Goal: Task Accomplishment & Management: Complete application form

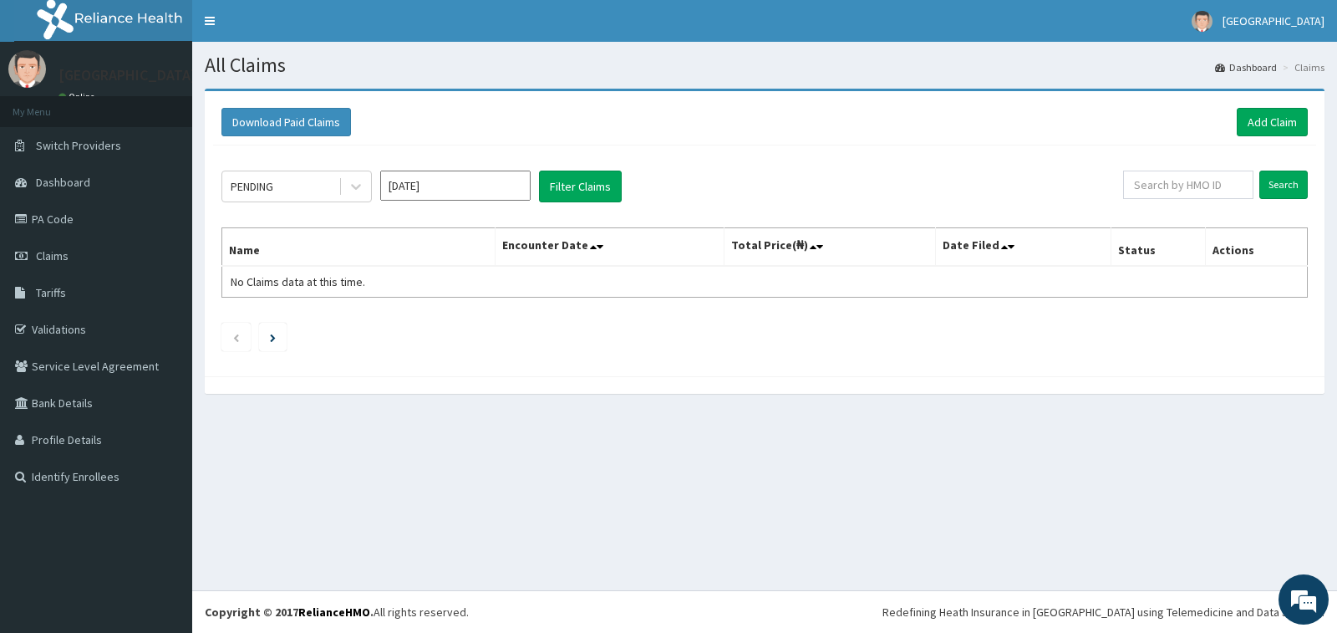
click at [488, 196] on input "Aug 2025" at bounding box center [455, 185] width 150 height 30
click at [407, 328] on div "Jul" at bounding box center [405, 324] width 33 height 31
type input "Jul 2025"
click at [582, 183] on button "Filter Claims" at bounding box center [580, 186] width 83 height 32
click at [355, 192] on icon at bounding box center [356, 186] width 17 height 17
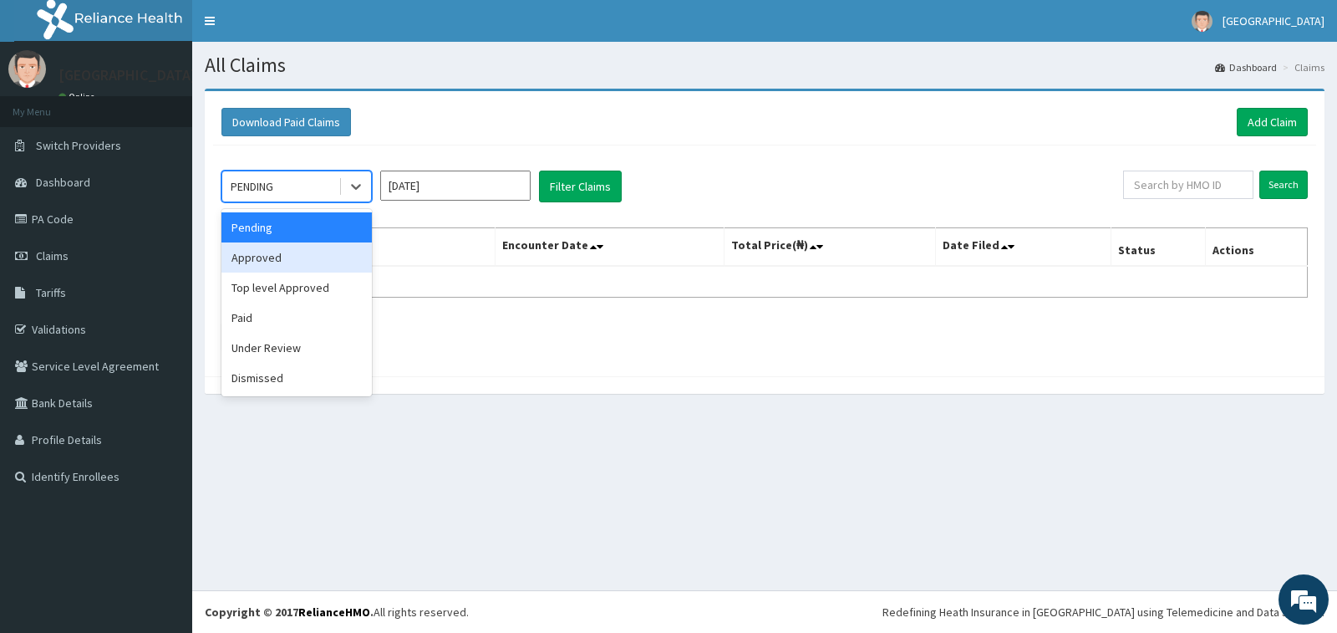
click at [316, 257] on div "Approved" at bounding box center [296, 257] width 150 height 30
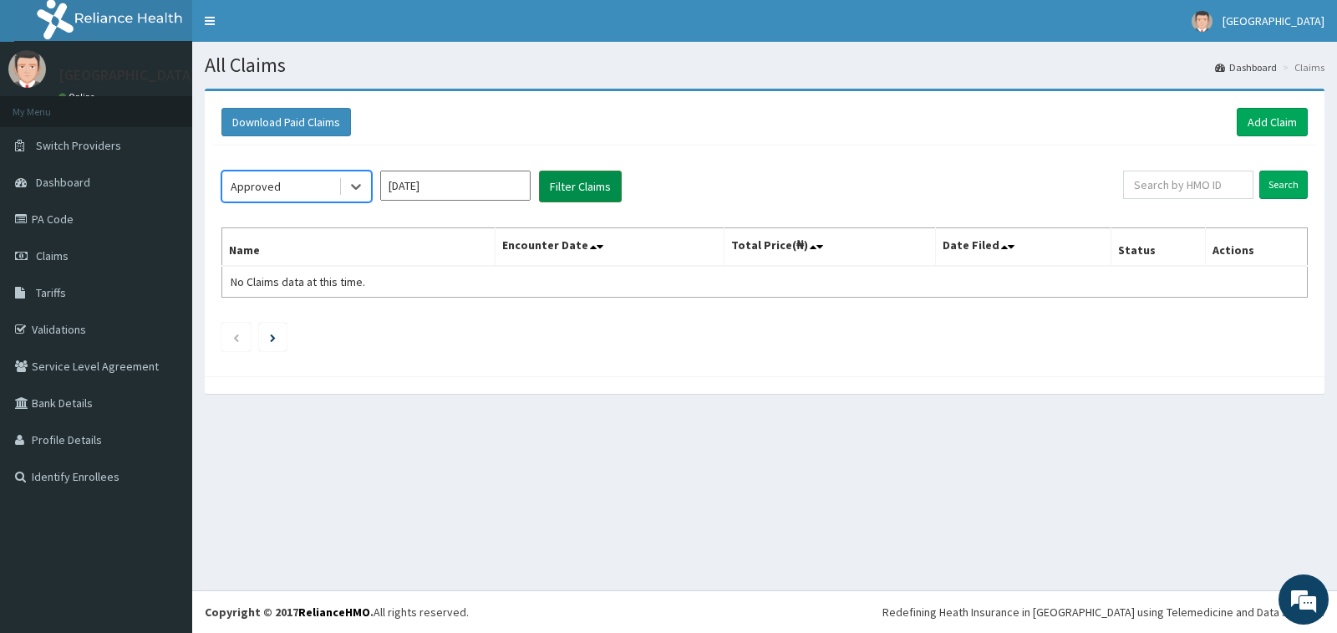
click at [573, 179] on button "Filter Claims" at bounding box center [580, 186] width 83 height 32
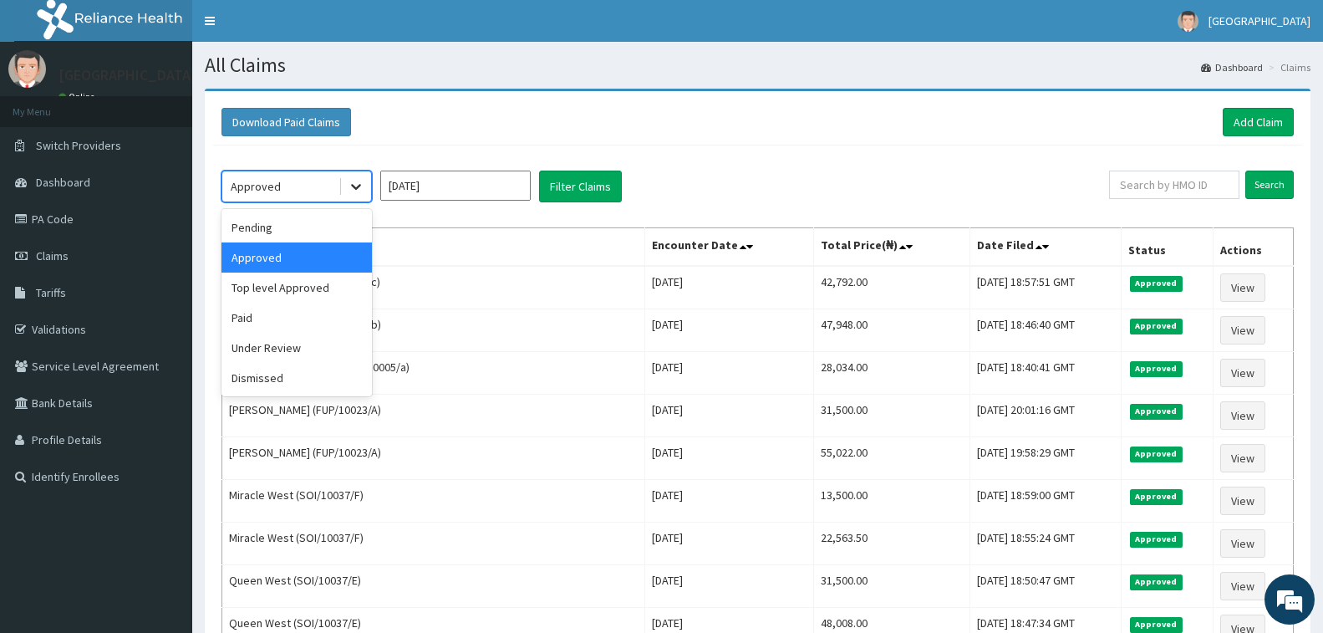
click at [356, 187] on icon at bounding box center [356, 186] width 17 height 17
click at [329, 286] on div "Top level Approved" at bounding box center [296, 287] width 150 height 30
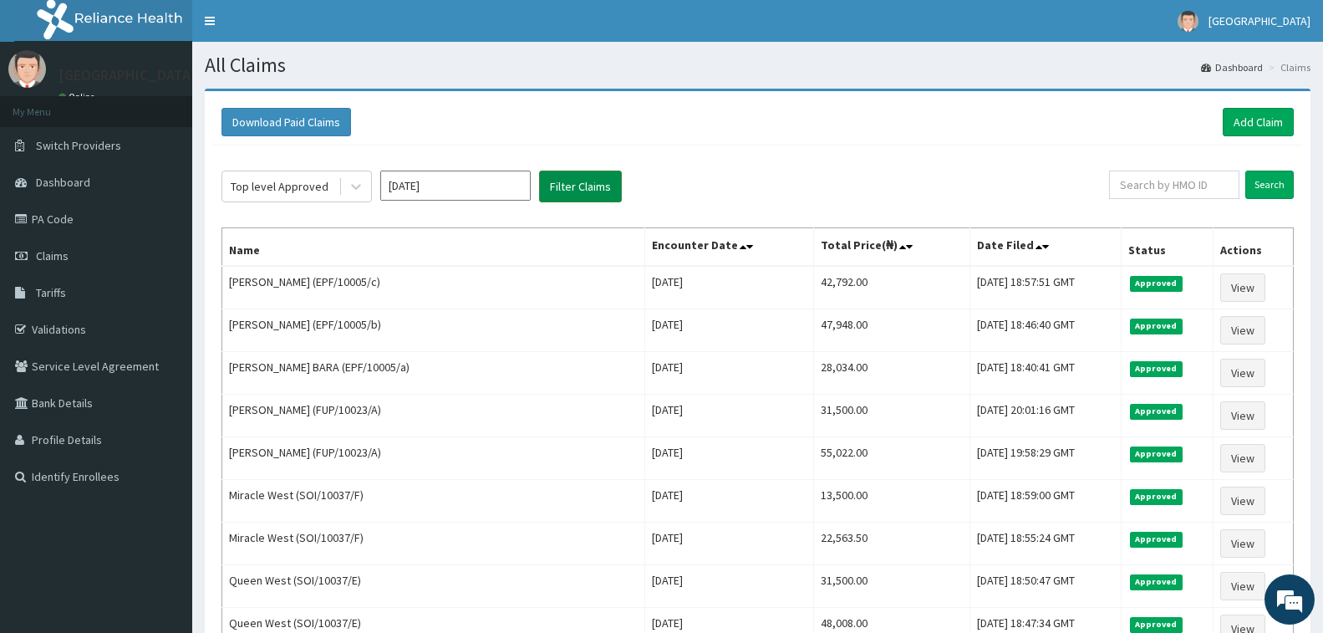
click at [573, 191] on button "Filter Claims" at bounding box center [580, 186] width 83 height 32
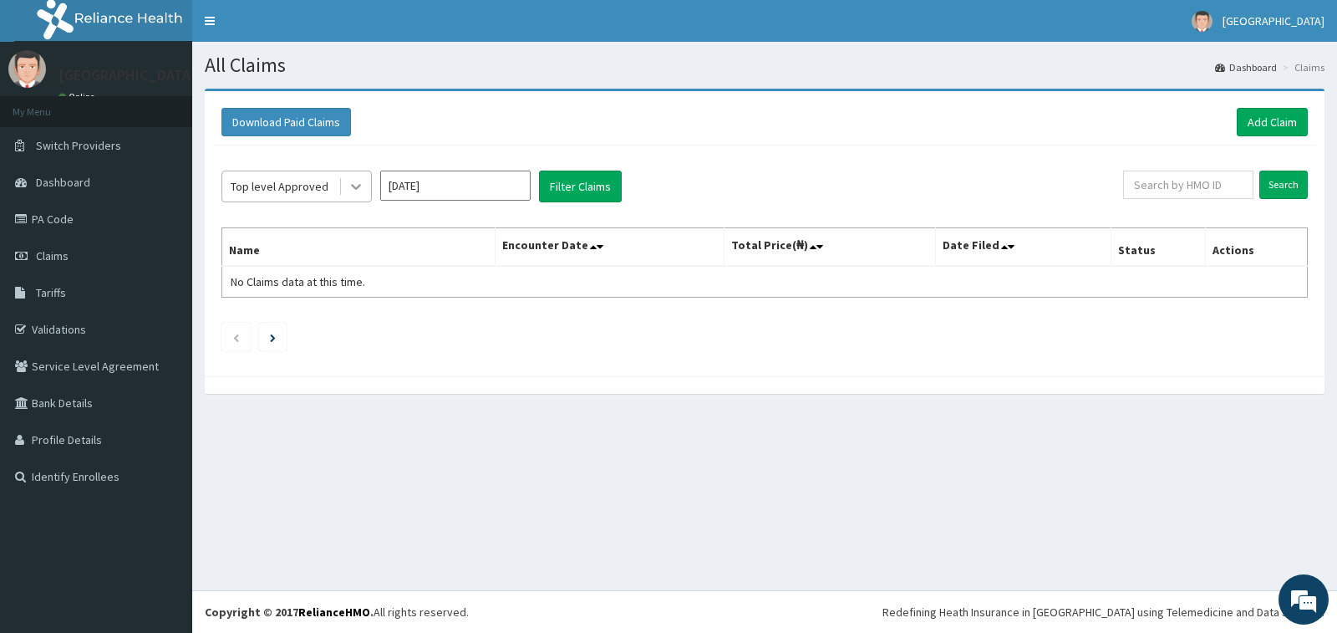
click at [358, 187] on icon at bounding box center [356, 188] width 10 height 6
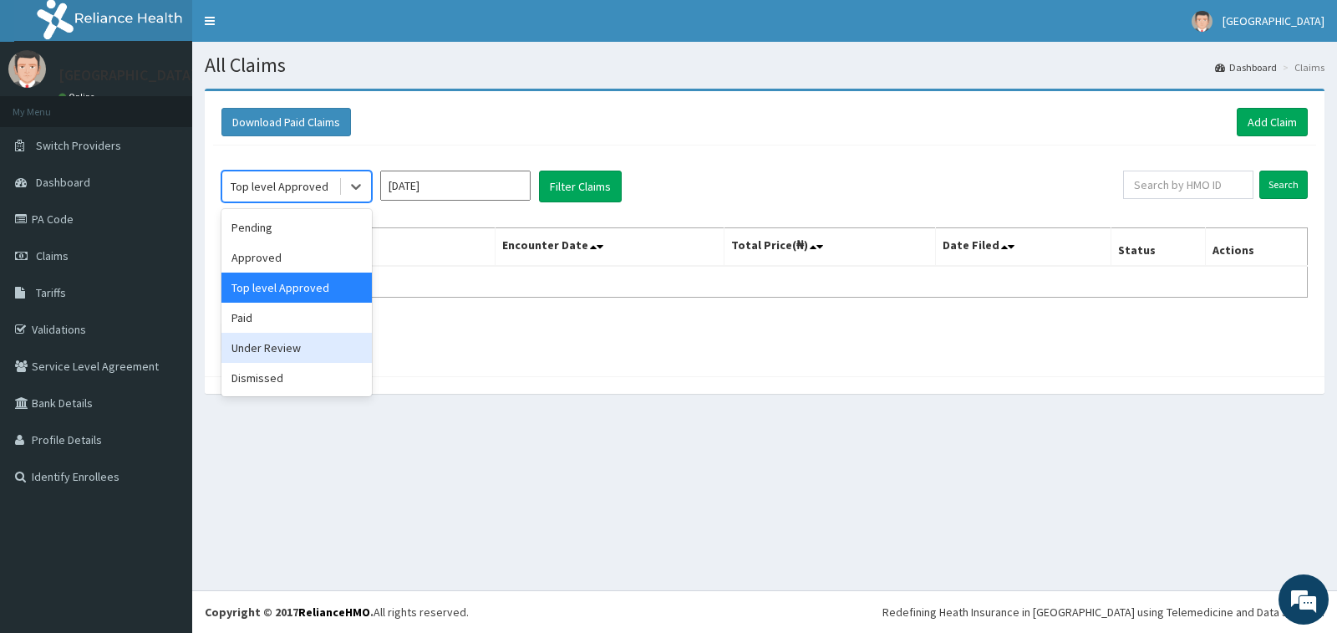
click at [298, 356] on div "Under Review" at bounding box center [296, 348] width 150 height 30
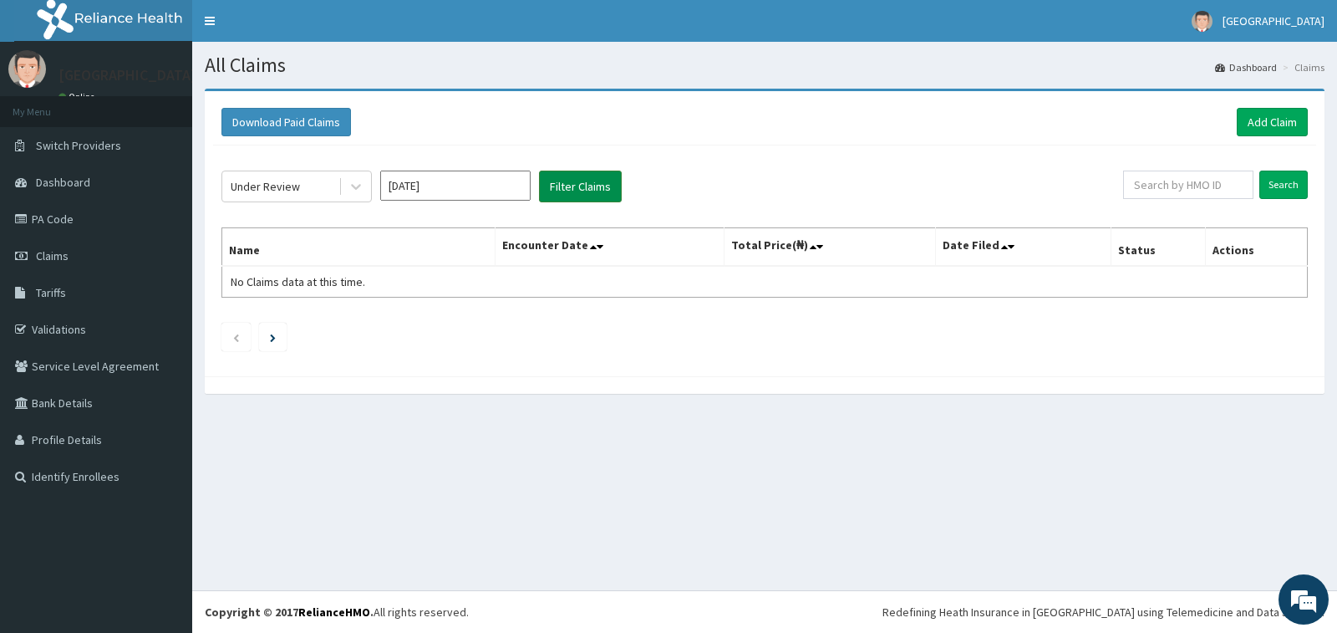
click at [584, 177] on button "Filter Claims" at bounding box center [580, 186] width 83 height 32
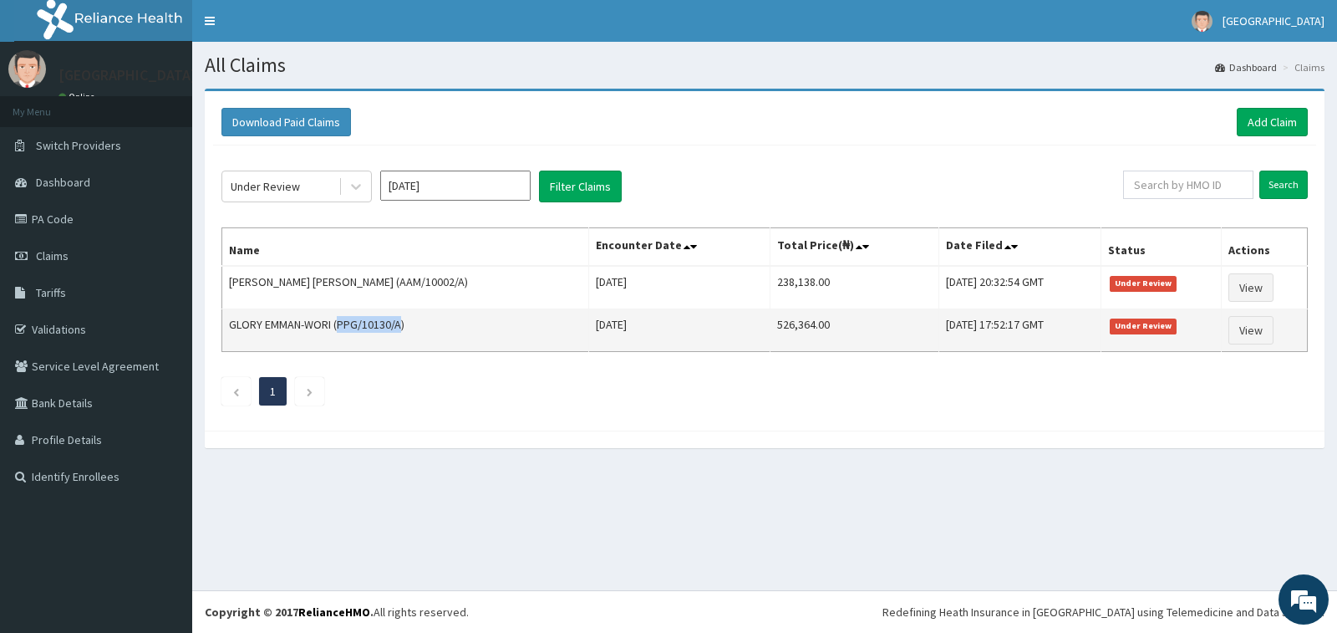
drag, startPoint x: 338, startPoint y: 322, endPoint x: 399, endPoint y: 318, distance: 62.0
click at [399, 318] on td "GLORY EMMAN-WORI (PPG/10130/A)" at bounding box center [405, 330] width 367 height 43
copy td "PPG/10130/A"
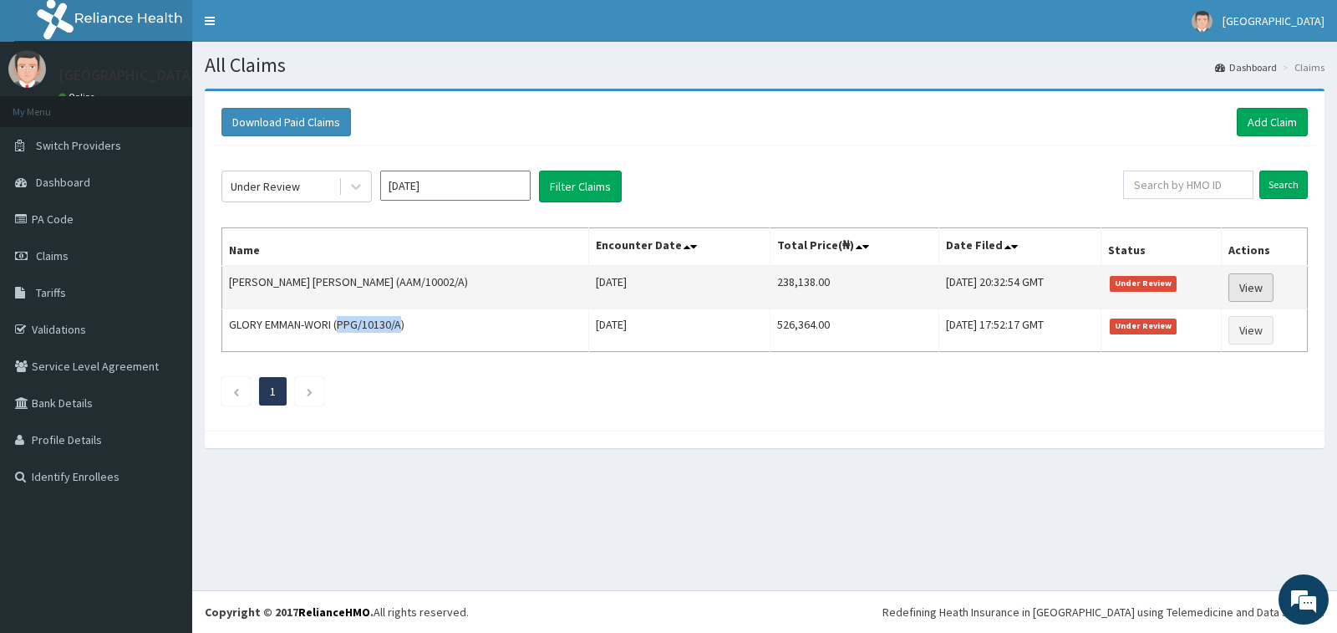
click at [1244, 283] on link "View" at bounding box center [1250, 287] width 45 height 28
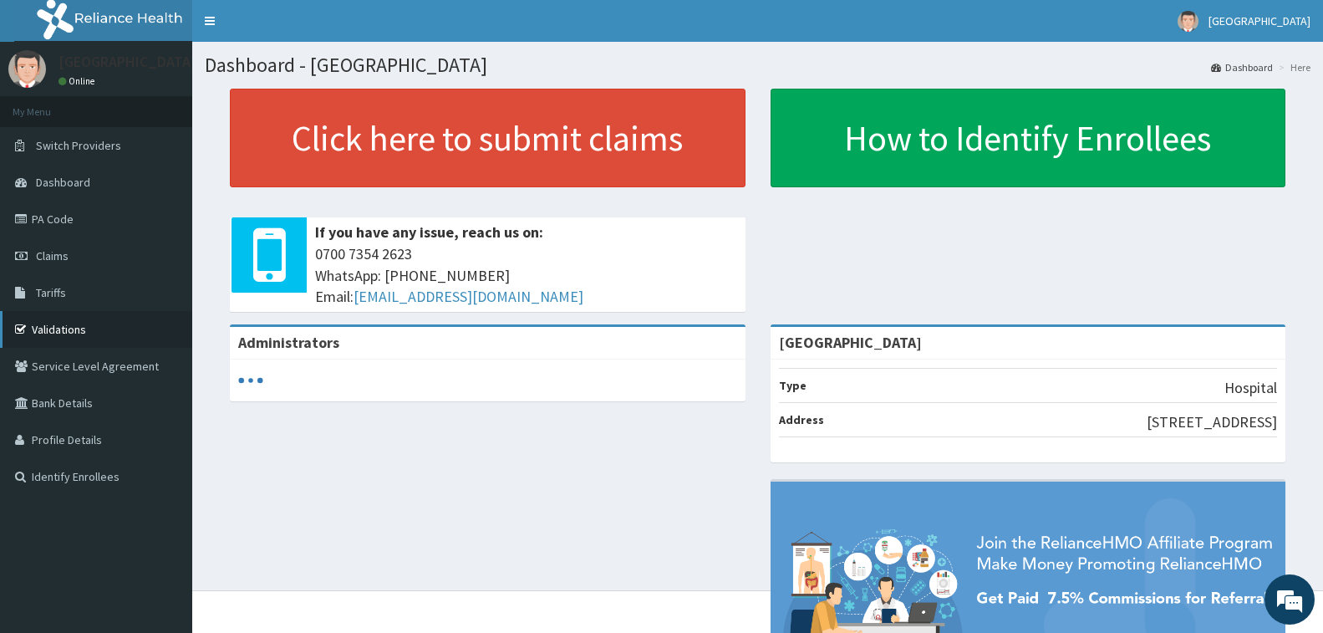
click at [36, 325] on link "Validations" at bounding box center [96, 329] width 192 height 37
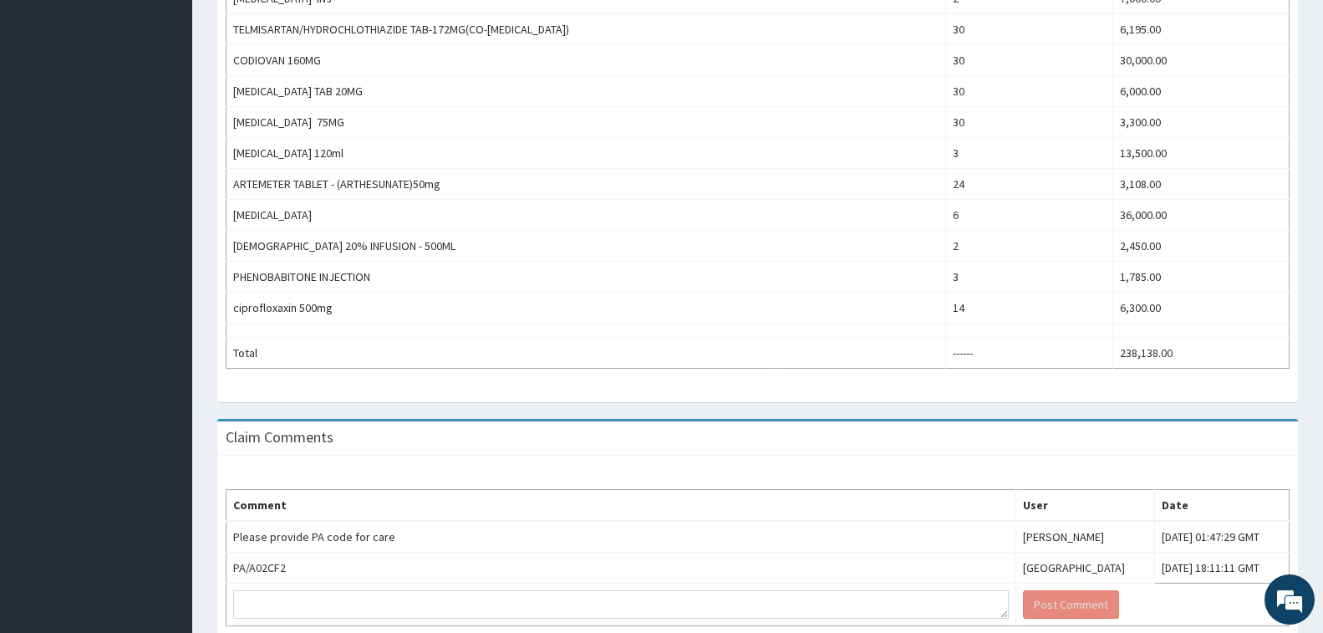
scroll to position [1003, 0]
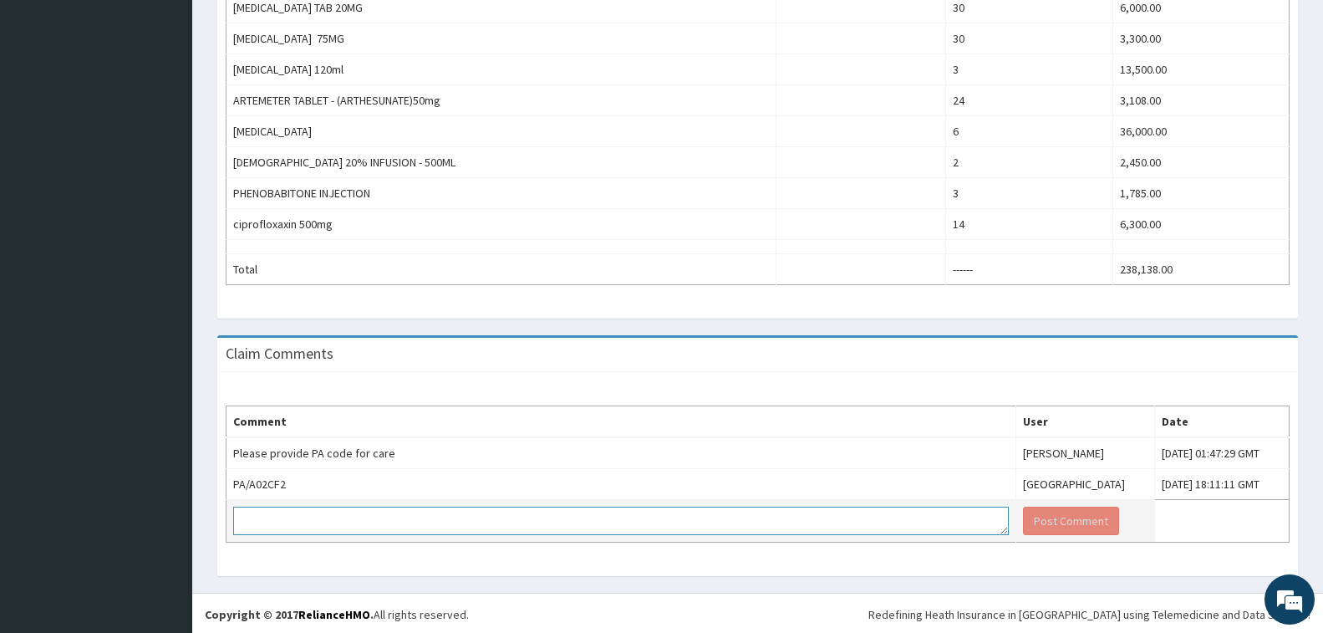
click at [428, 521] on textarea at bounding box center [621, 520] width 776 height 28
type textarea "pa code attached"
click at [1023, 521] on button "Post Comment" at bounding box center [1071, 520] width 96 height 28
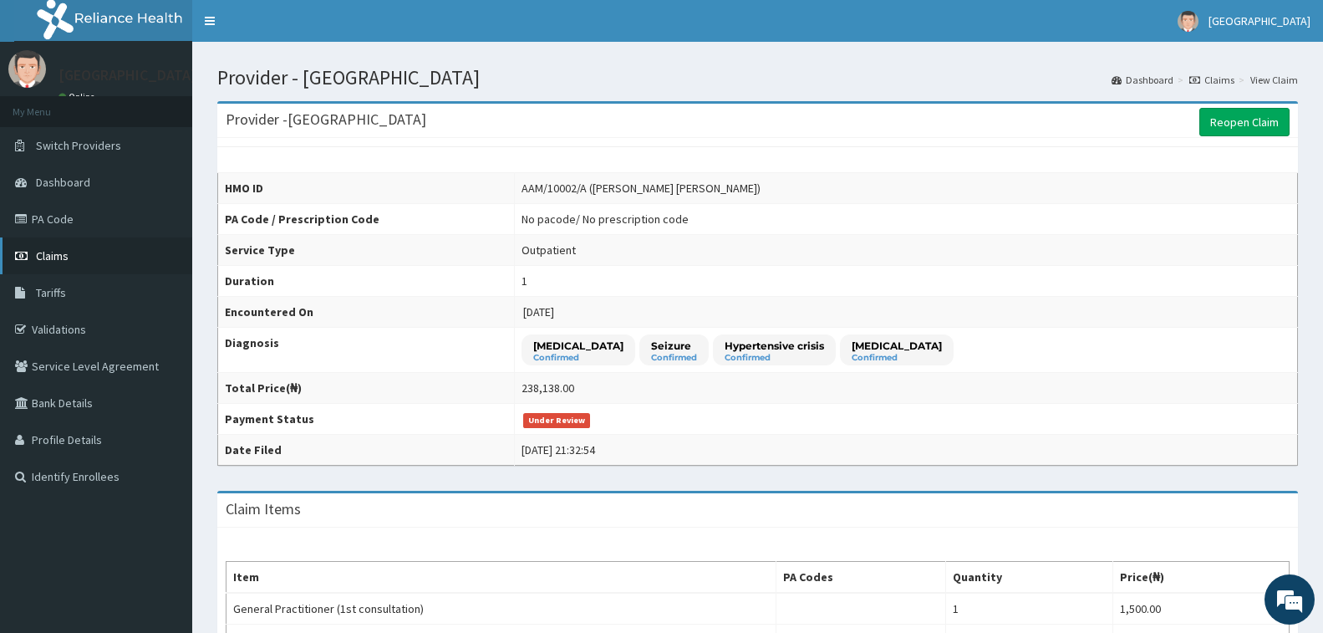
click at [68, 253] on span "Claims" at bounding box center [52, 255] width 33 height 15
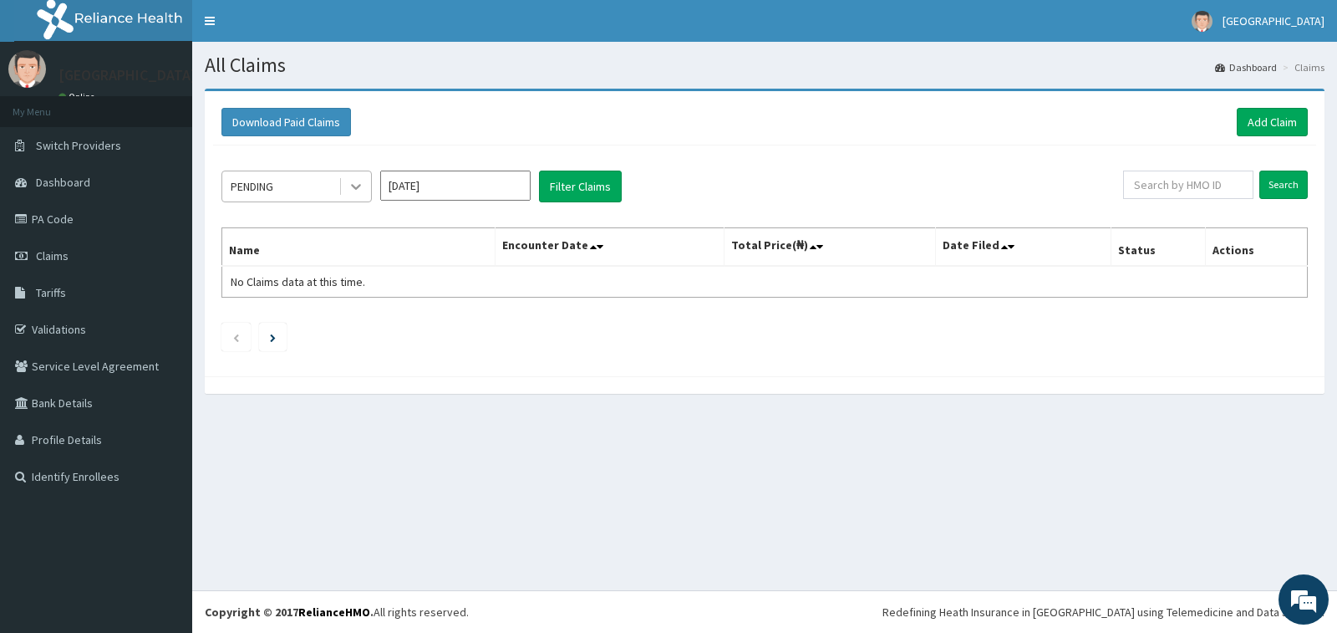
click at [355, 192] on icon at bounding box center [356, 186] width 17 height 17
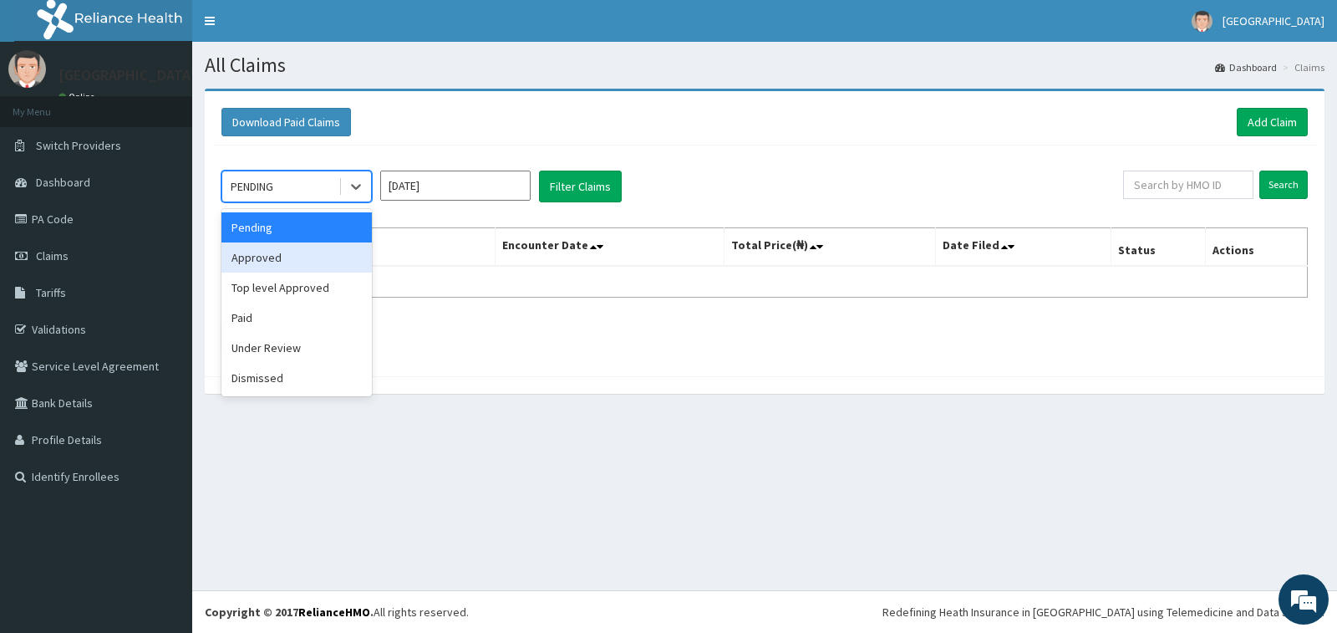
click at [343, 266] on div "Approved" at bounding box center [296, 257] width 150 height 30
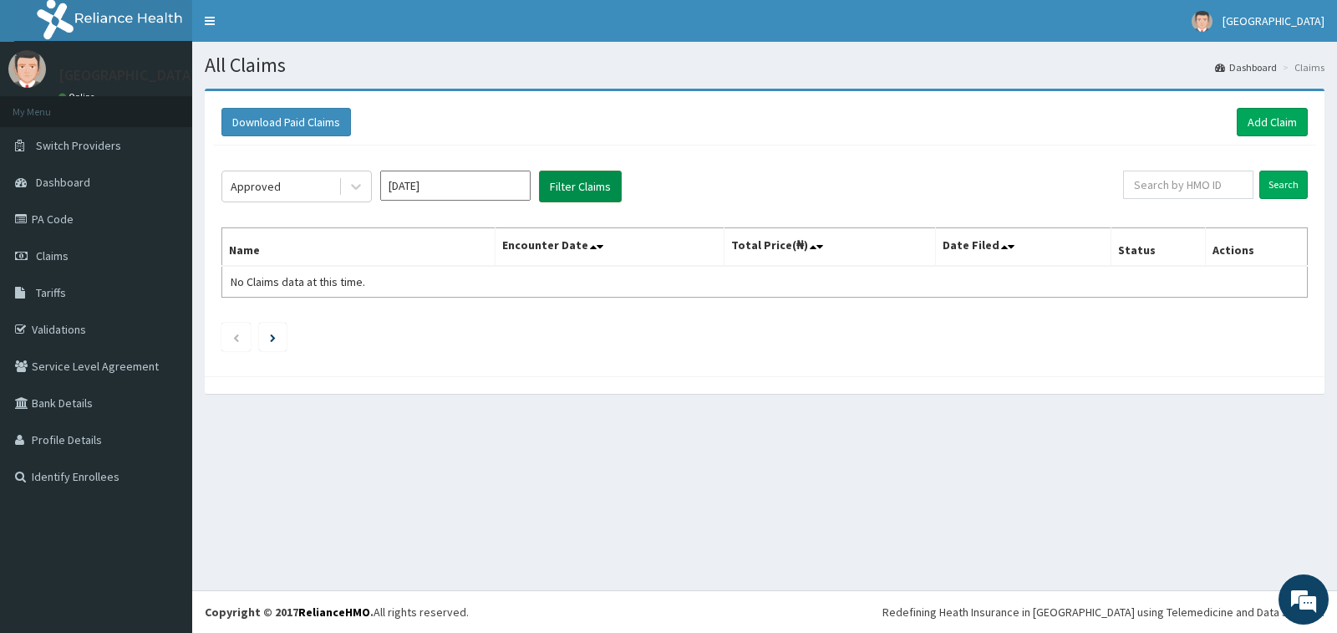
click at [593, 192] on button "Filter Claims" at bounding box center [580, 186] width 83 height 32
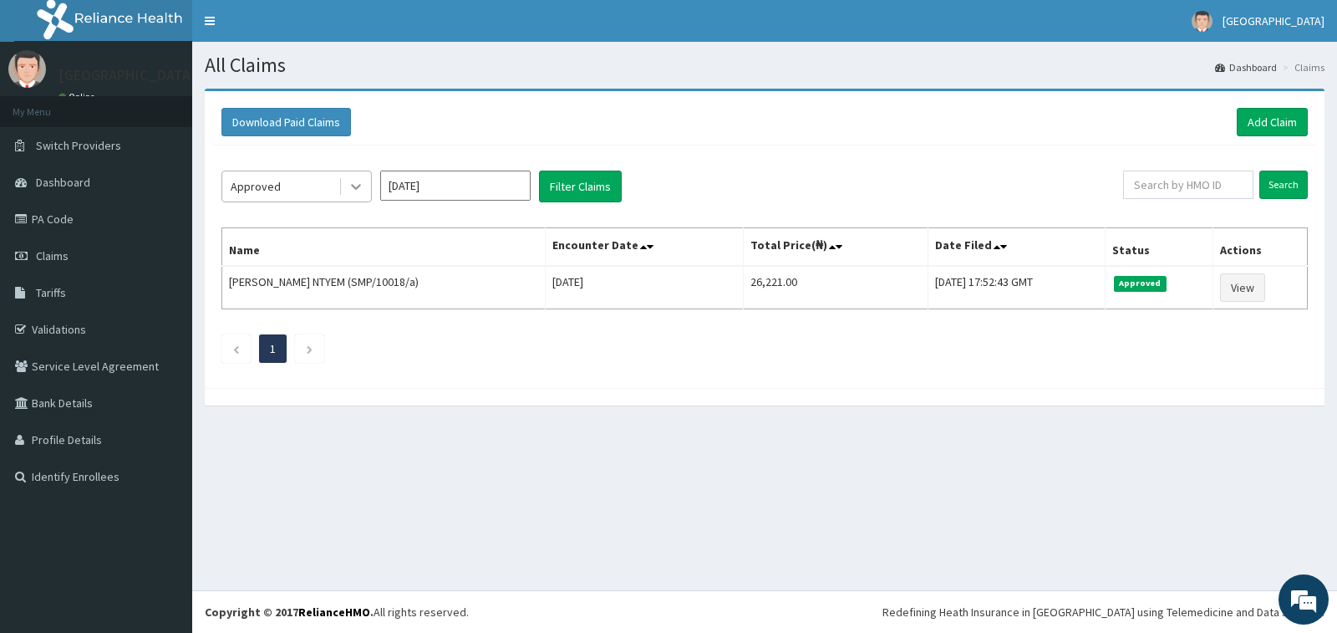
click at [355, 185] on icon at bounding box center [356, 186] width 17 height 17
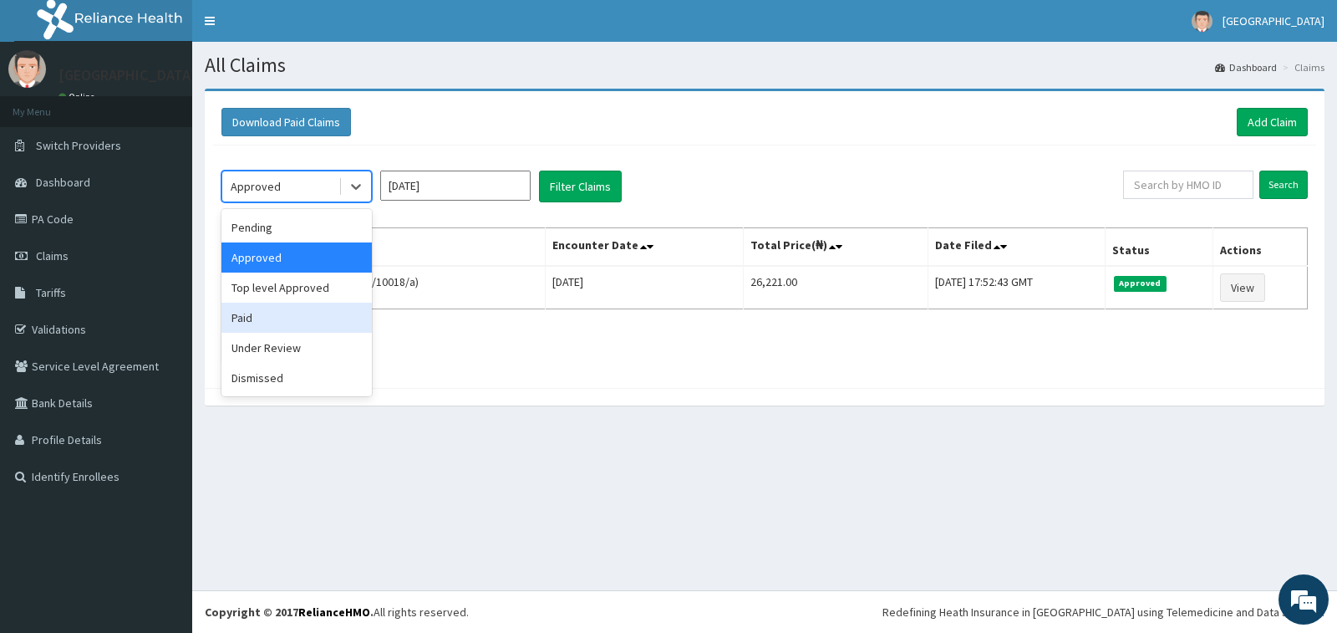
click at [299, 323] on div "Paid" at bounding box center [296, 318] width 150 height 30
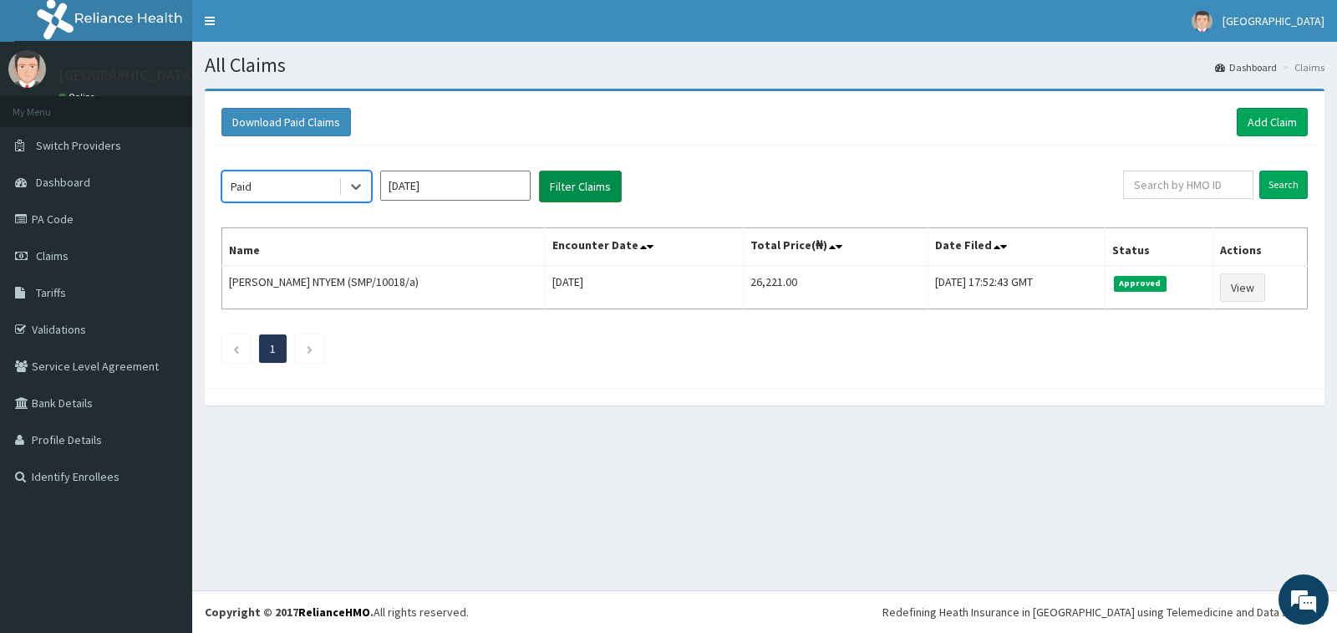
click at [566, 193] on button "Filter Claims" at bounding box center [580, 186] width 83 height 32
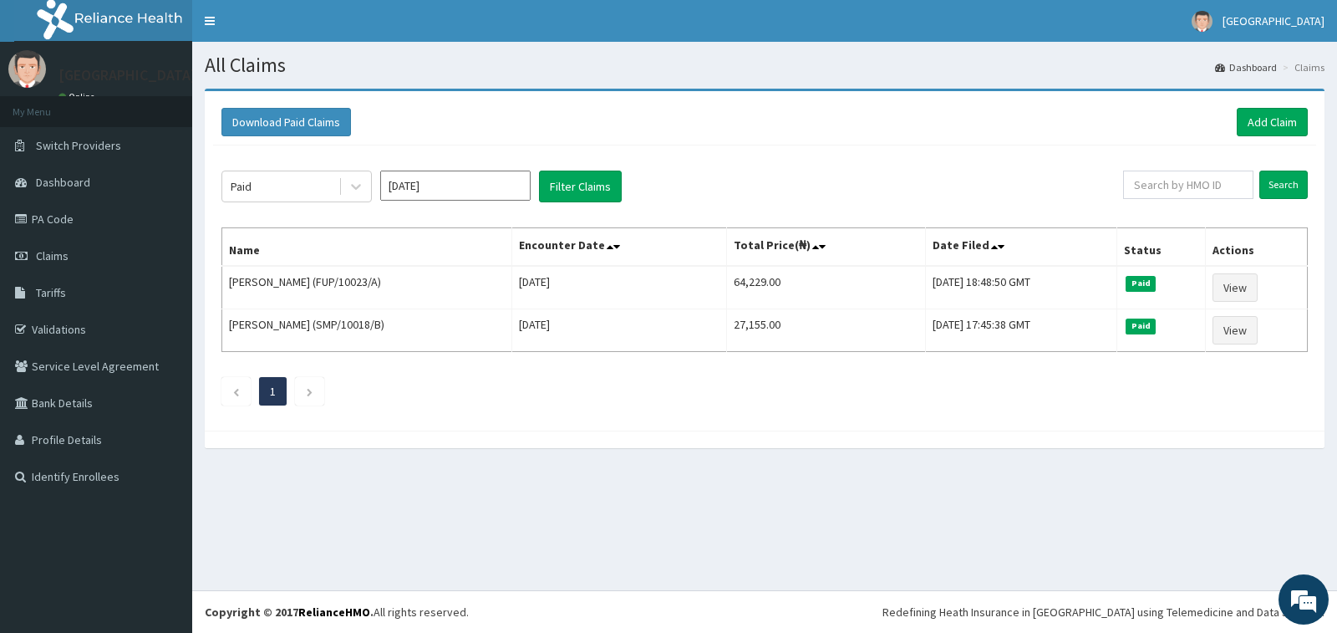
click at [511, 179] on input "Aug 2025" at bounding box center [455, 185] width 150 height 30
click at [512, 300] on div "Jun" at bounding box center [504, 290] width 33 height 31
click at [591, 190] on button "Filter Claims" at bounding box center [580, 186] width 83 height 32
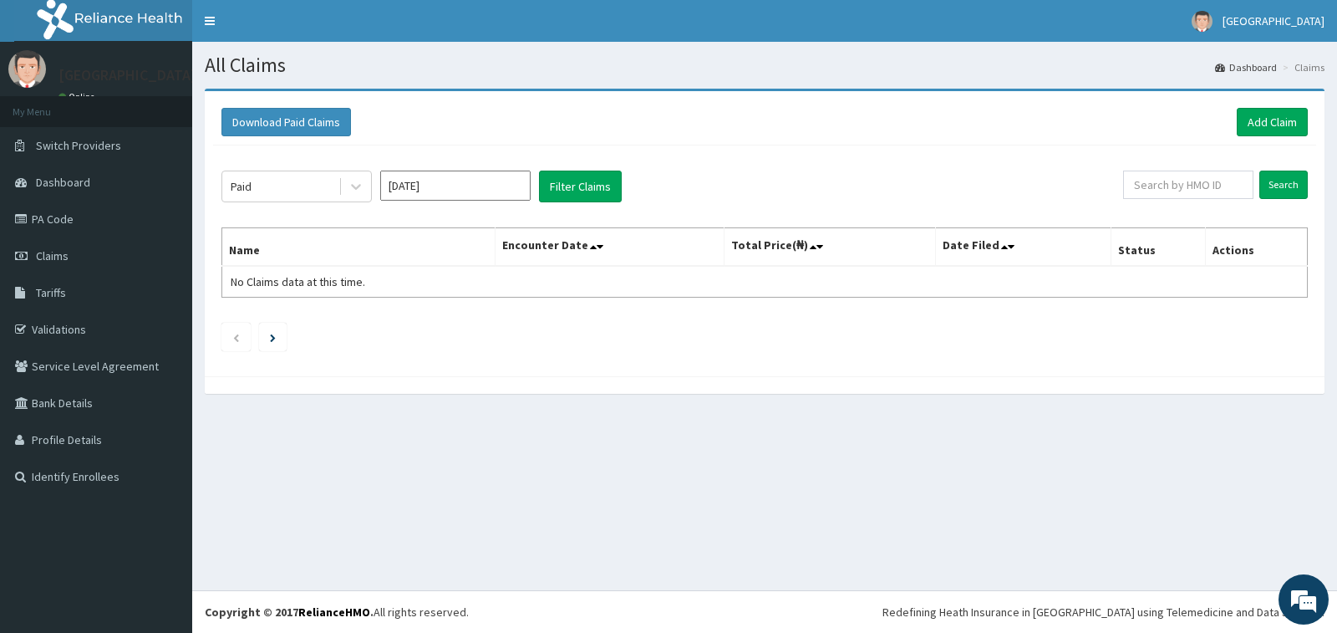
click at [511, 186] on input "Jun 2025" at bounding box center [455, 185] width 150 height 30
click at [455, 286] on div "May" at bounding box center [455, 290] width 33 height 31
click at [589, 187] on button "Filter Claims" at bounding box center [580, 186] width 83 height 32
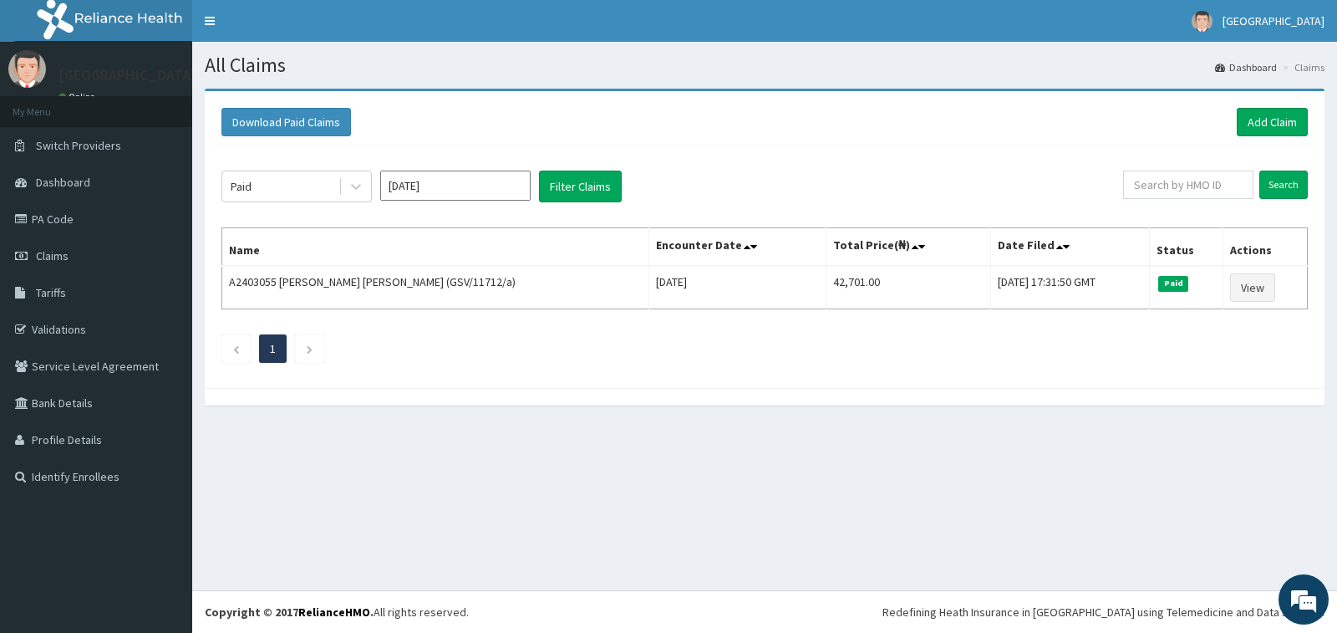
click at [526, 193] on input "May 2025" at bounding box center [455, 185] width 150 height 30
click at [389, 288] on div "Apr" at bounding box center [405, 290] width 33 height 31
click at [586, 193] on button "Filter Claims" at bounding box center [580, 186] width 83 height 32
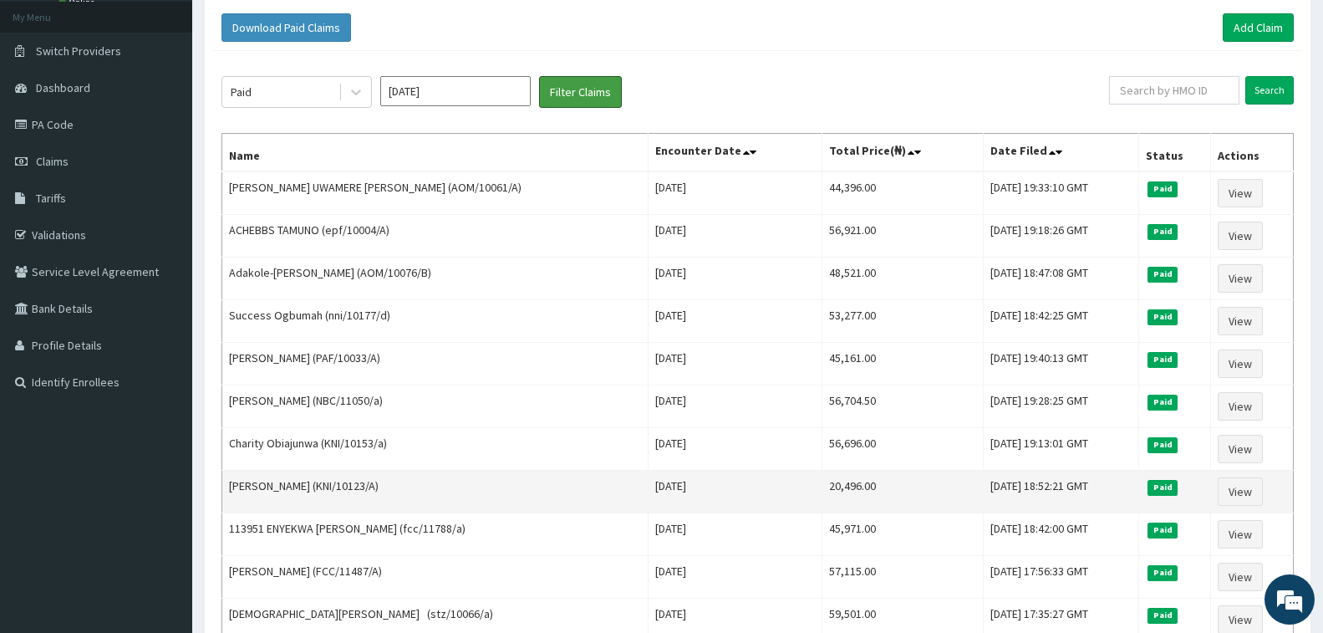
scroll to position [11, 0]
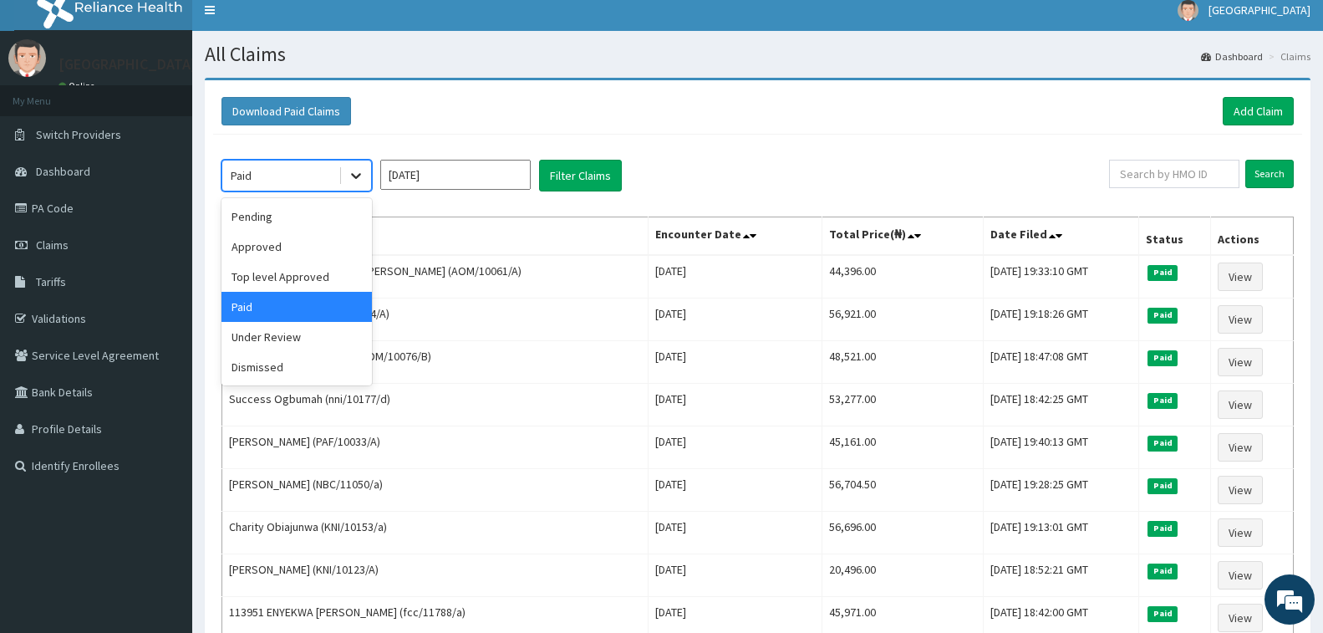
click at [349, 170] on icon at bounding box center [356, 175] width 17 height 17
click at [313, 253] on div "Approved" at bounding box center [296, 246] width 150 height 30
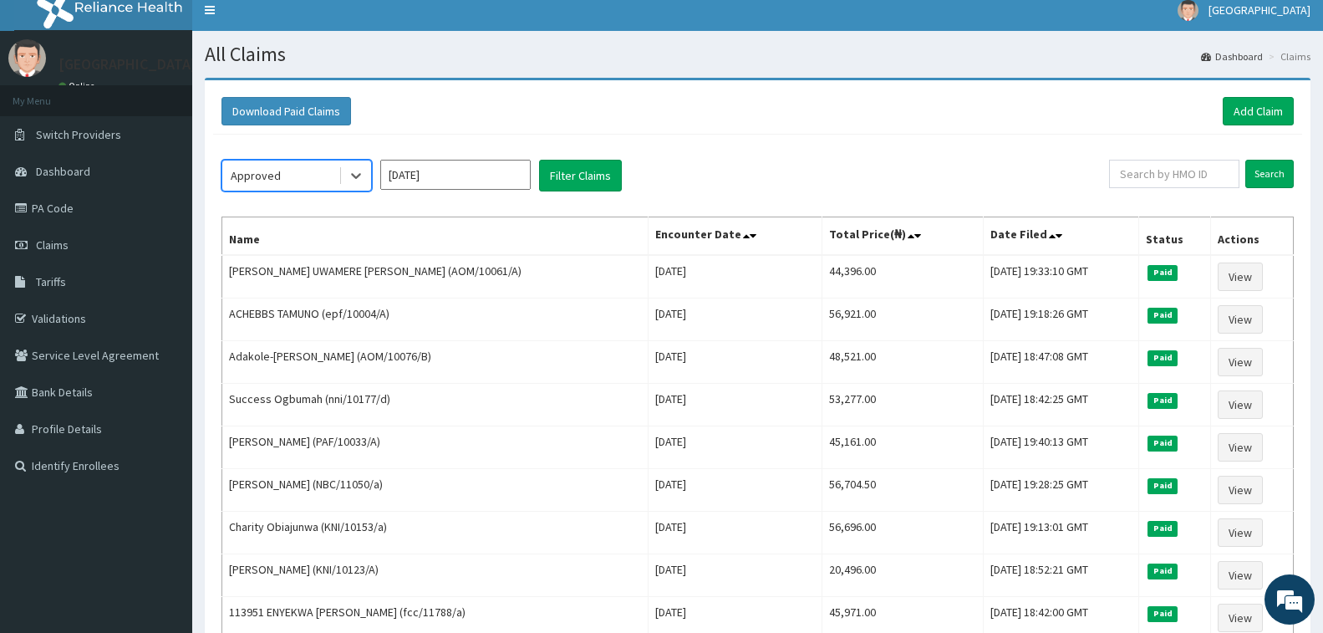
click at [506, 180] on input "Apr 2025" at bounding box center [455, 175] width 150 height 30
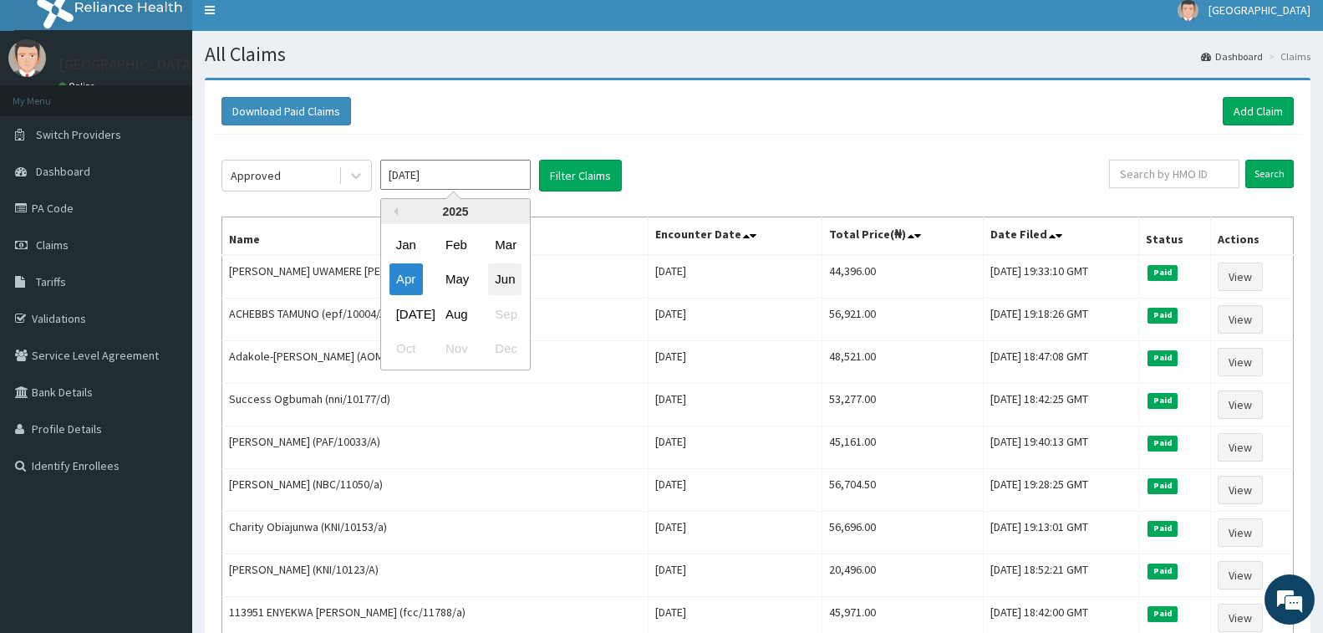
click at [507, 272] on div "Jun" at bounding box center [504, 279] width 33 height 31
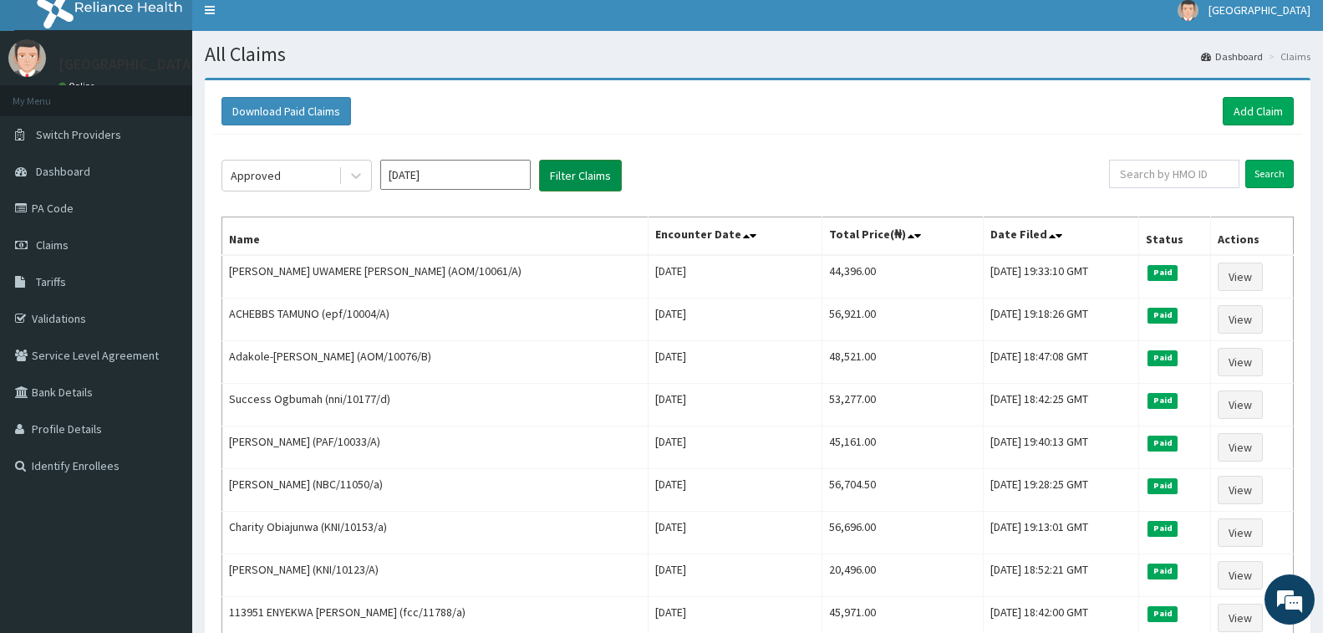
click at [584, 178] on button "Filter Claims" at bounding box center [580, 176] width 83 height 32
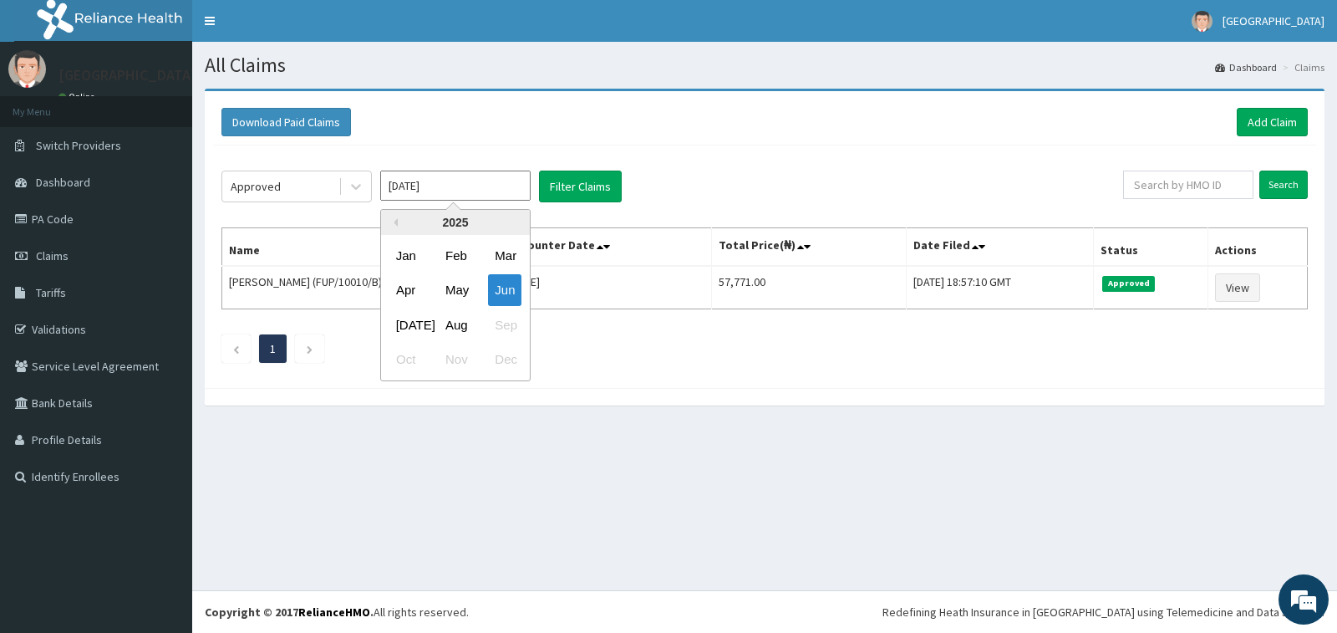
click at [495, 188] on input "Jun 2025" at bounding box center [455, 185] width 150 height 30
click at [458, 285] on div "May" at bounding box center [455, 290] width 33 height 31
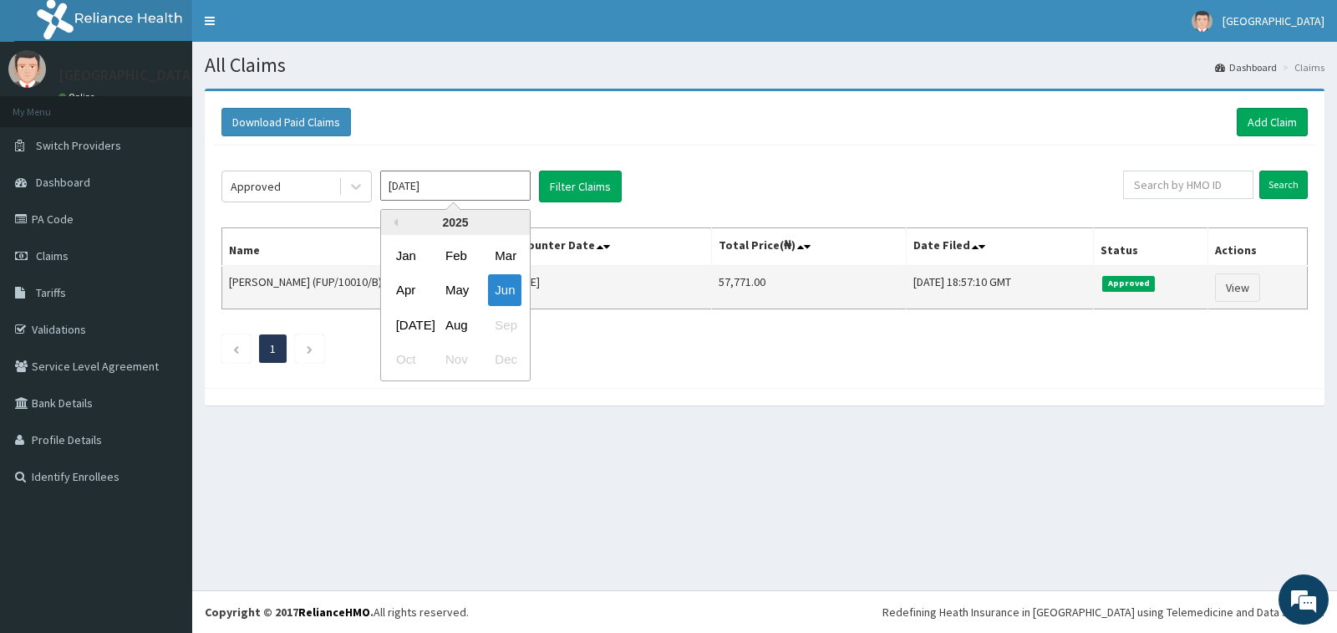
type input "May 2025"
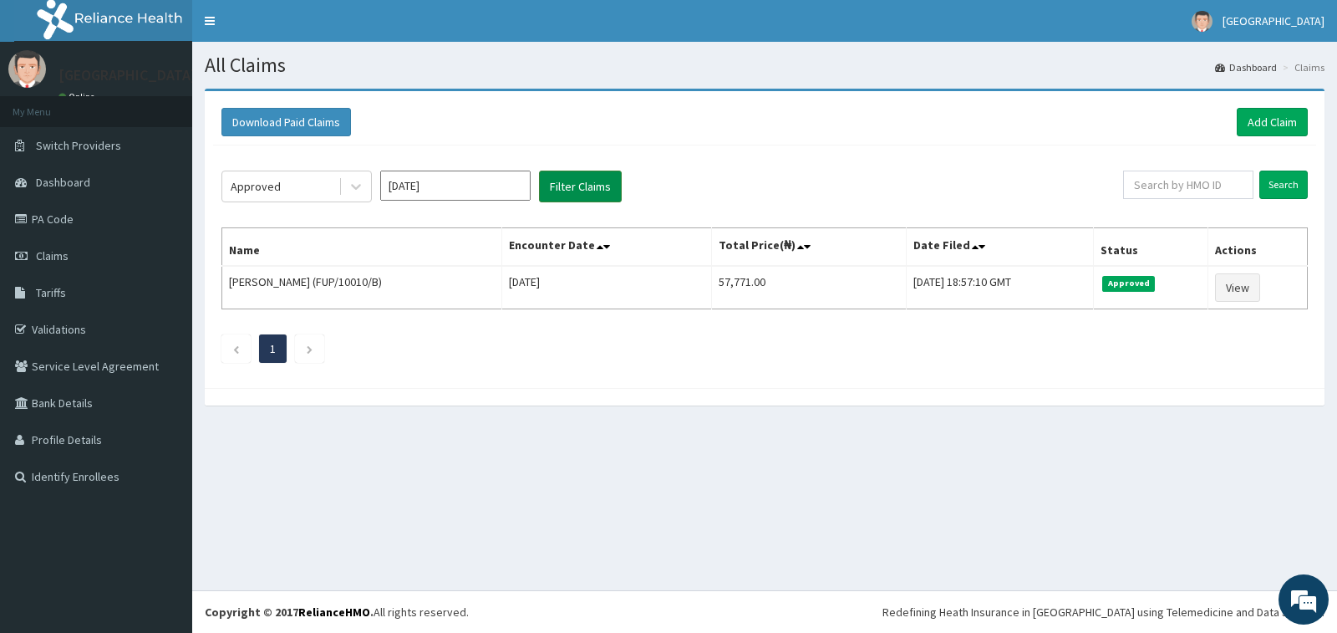
click at [597, 194] on button "Filter Claims" at bounding box center [580, 186] width 83 height 32
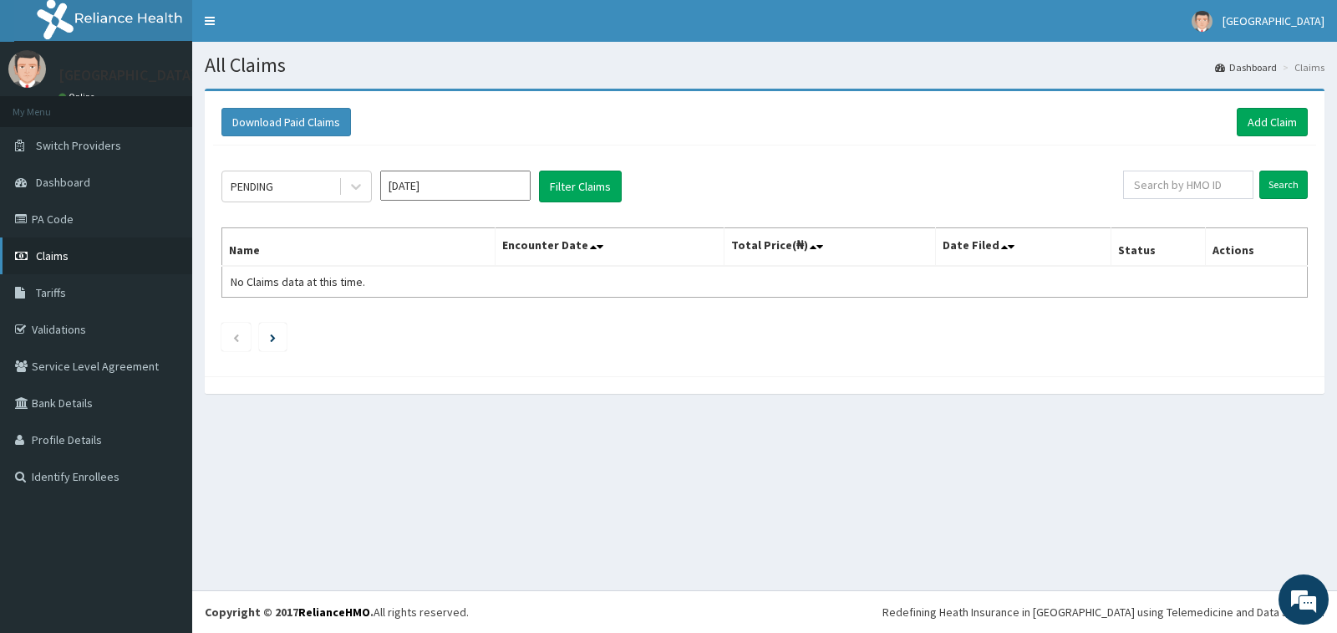
click at [49, 257] on span "Claims" at bounding box center [52, 255] width 33 height 15
click at [353, 184] on icon at bounding box center [356, 186] width 17 height 17
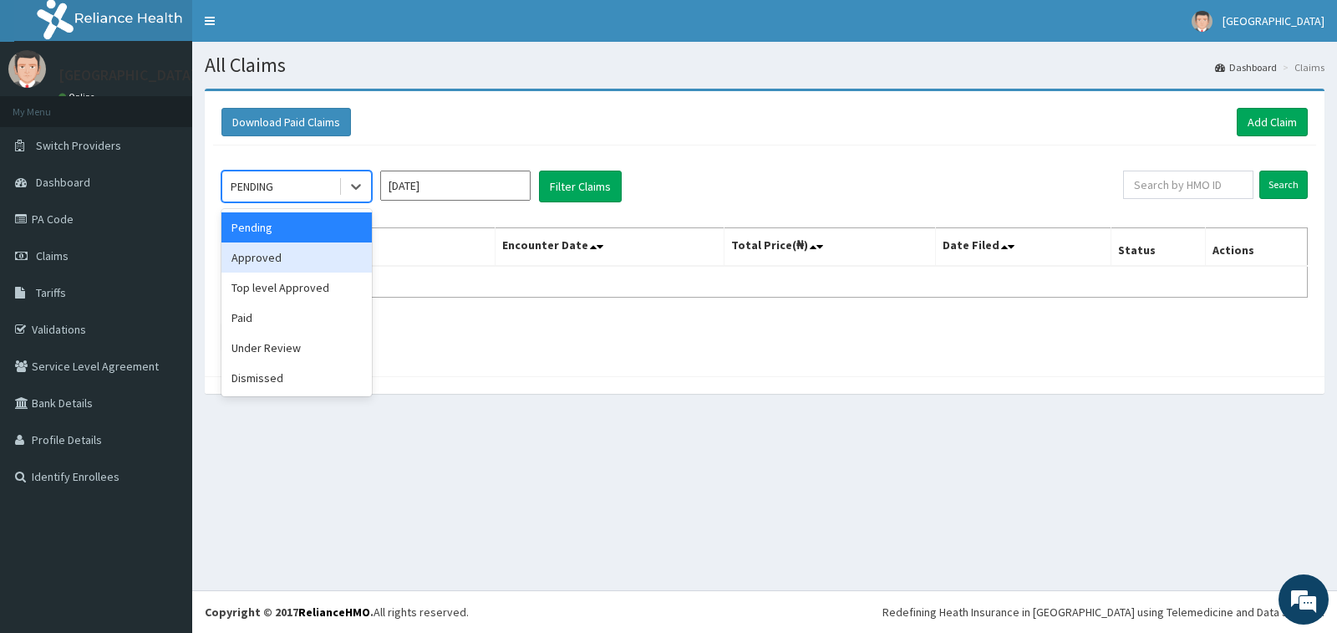
click at [292, 256] on div "Approved" at bounding box center [296, 257] width 150 height 30
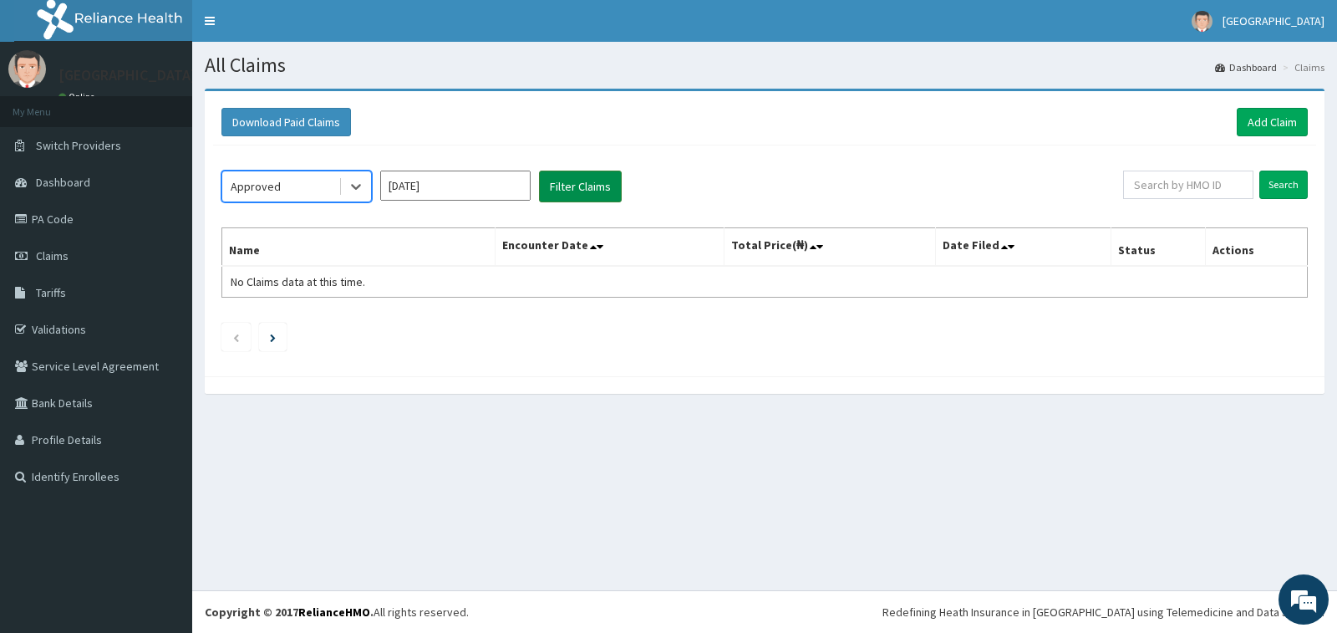
click at [567, 186] on button "Filter Claims" at bounding box center [580, 186] width 83 height 32
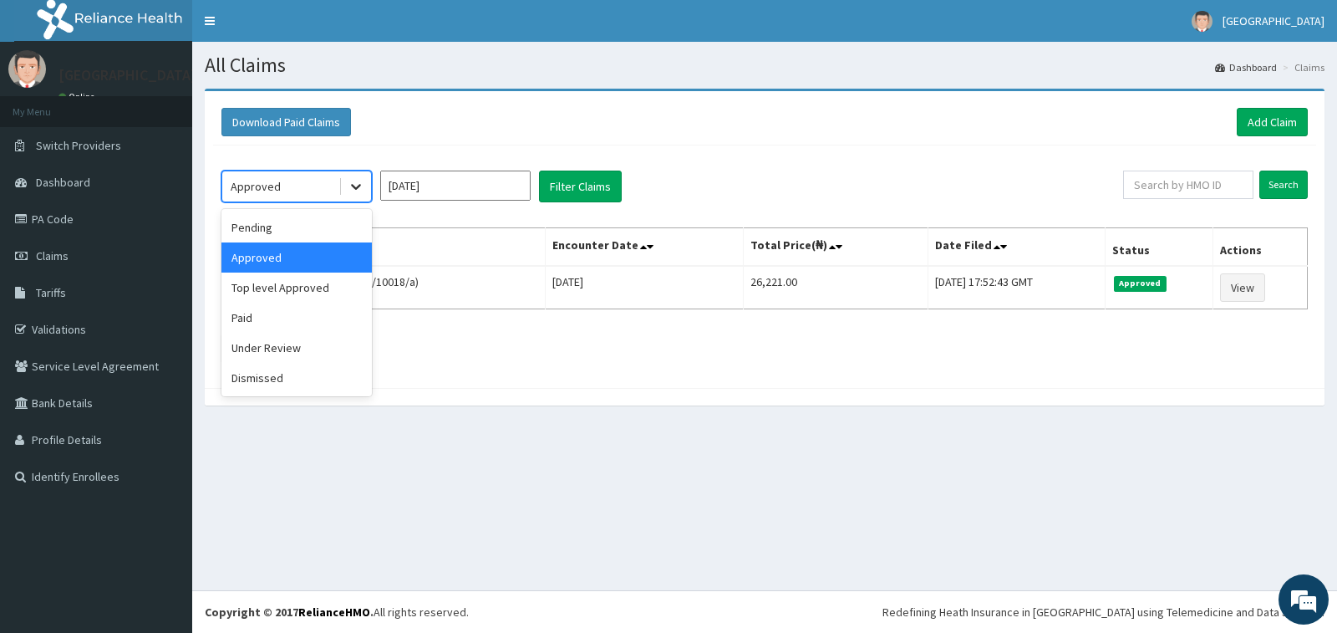
click at [352, 188] on icon at bounding box center [356, 186] width 17 height 17
click at [324, 327] on div "Paid" at bounding box center [296, 318] width 150 height 30
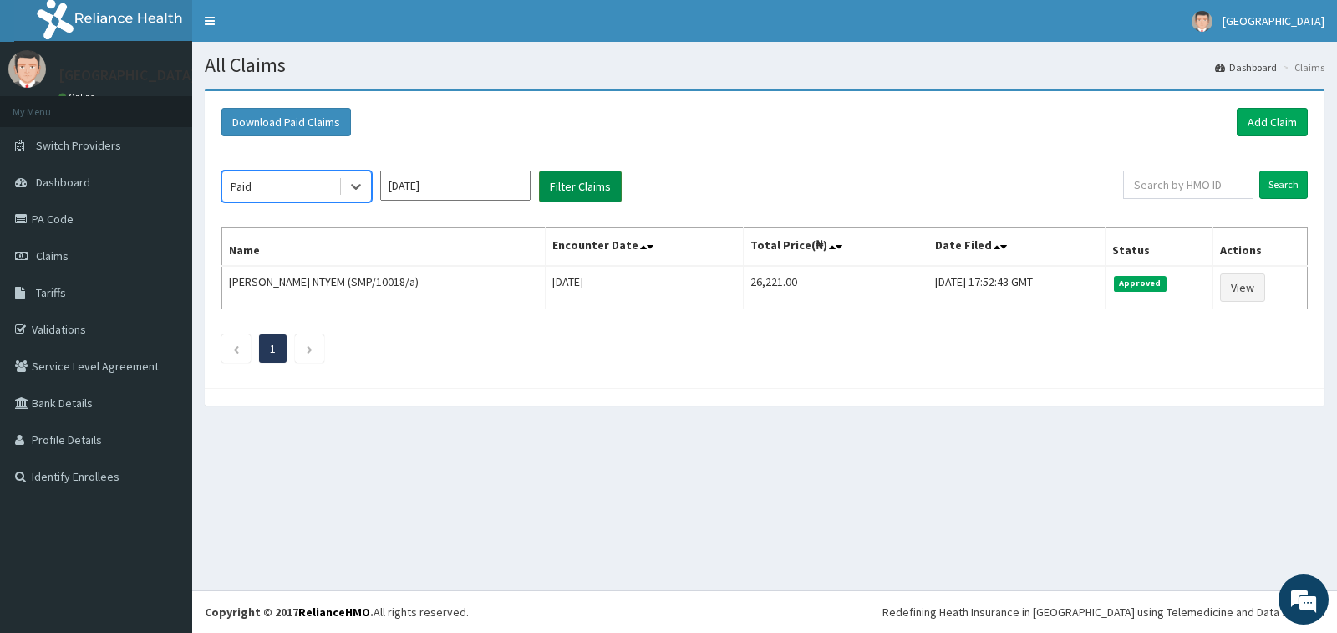
click at [595, 181] on button "Filter Claims" at bounding box center [580, 186] width 83 height 32
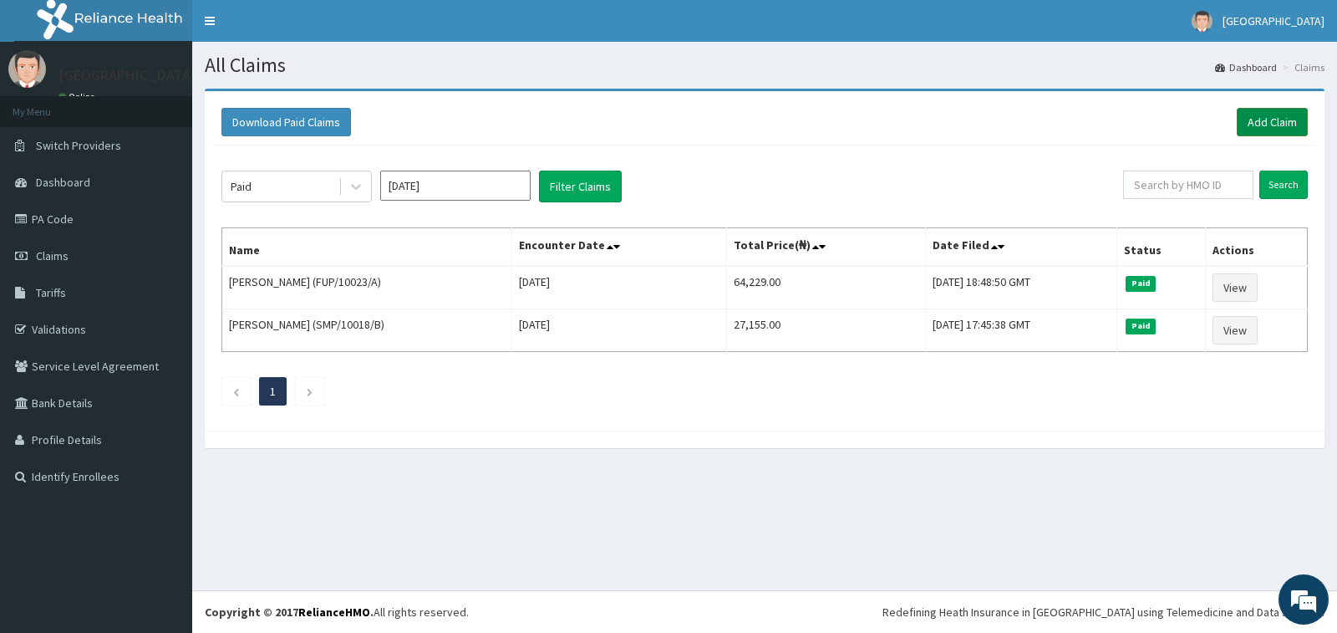
click at [1261, 121] on link "Add Claim" at bounding box center [1272, 122] width 71 height 28
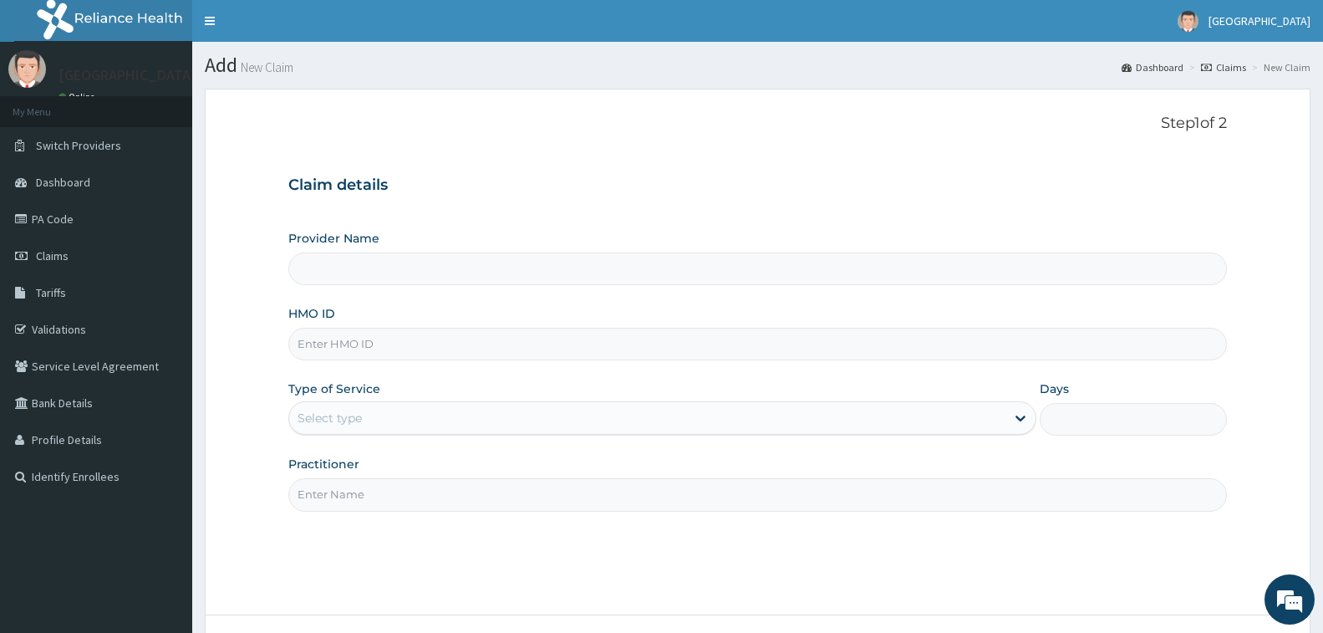
click at [327, 340] on input "HMO ID" at bounding box center [757, 344] width 938 height 33
type input "[GEOGRAPHIC_DATA]"
click at [327, 340] on input "HMO ID" at bounding box center [757, 344] width 938 height 33
type input "gc"
click at [46, 329] on link "Validations" at bounding box center [96, 329] width 192 height 37
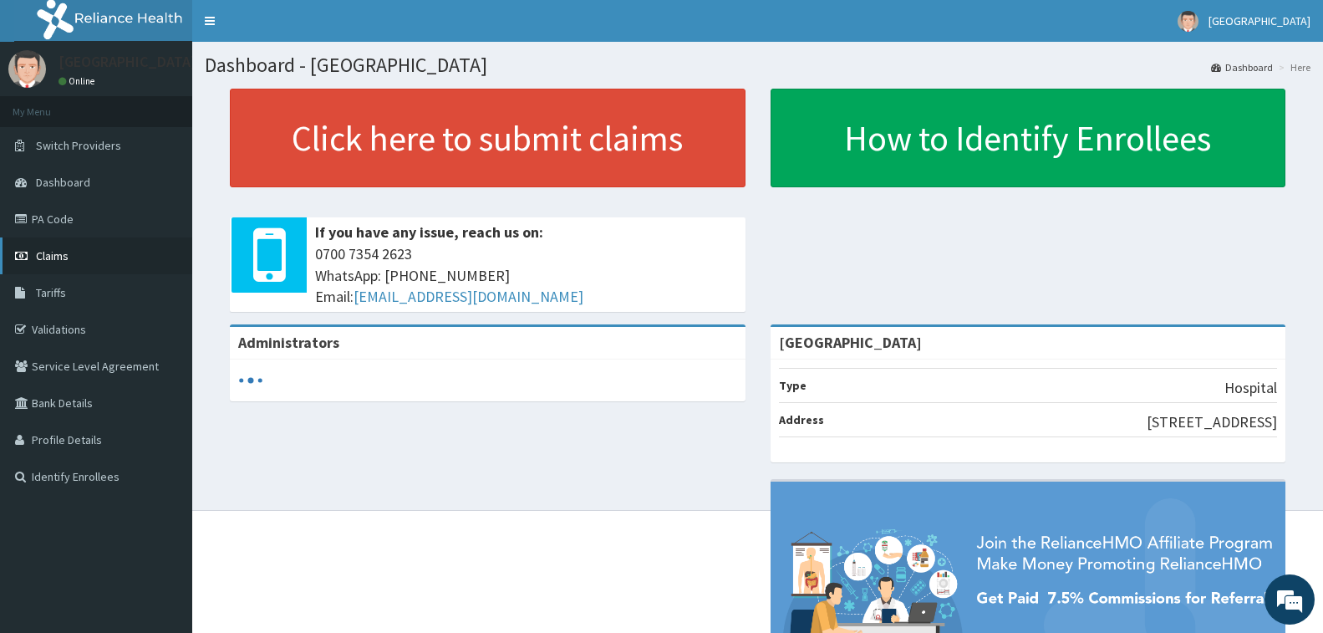
click at [42, 256] on span "Claims" at bounding box center [52, 255] width 33 height 15
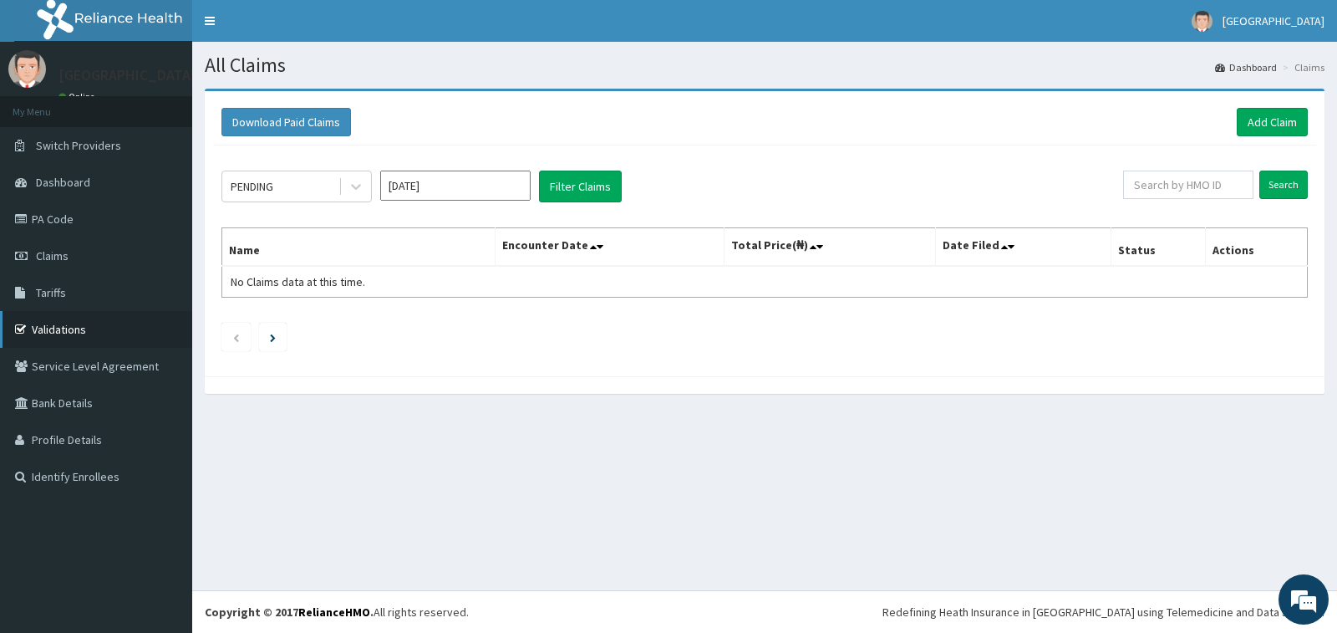
click at [64, 329] on link "Validations" at bounding box center [96, 329] width 192 height 37
